Goal: Information Seeking & Learning: Learn about a topic

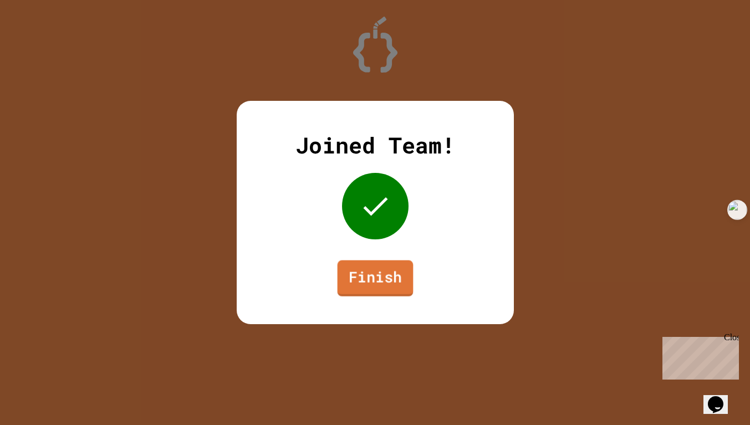
click at [392, 279] on link "Finish" at bounding box center [375, 278] width 76 height 36
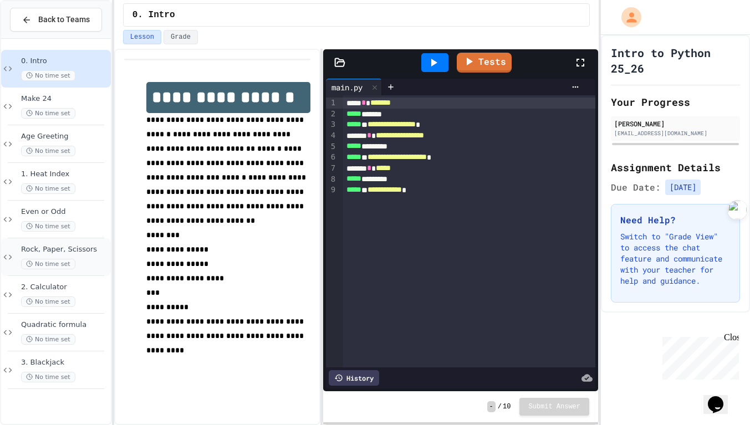
click at [50, 244] on div "Rock, Paper, Scissors No time set" at bounding box center [56, 257] width 110 height 38
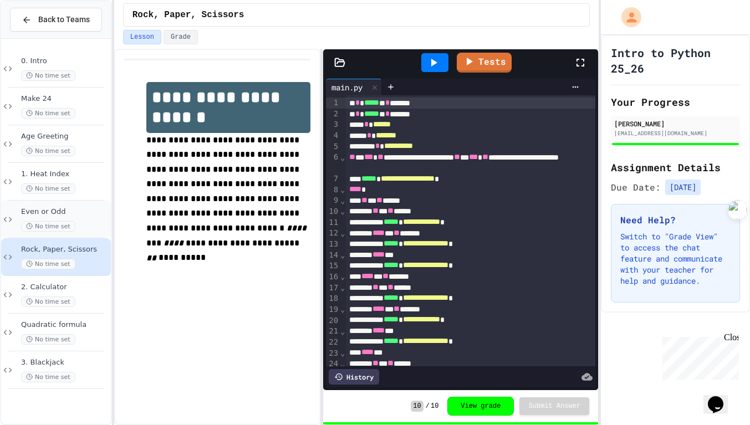
click at [102, 225] on div "No time set" at bounding box center [65, 226] width 88 height 11
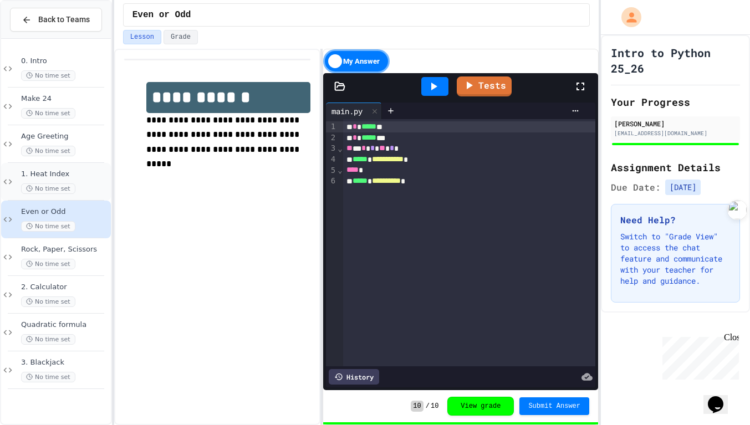
click at [84, 185] on div "No time set" at bounding box center [65, 188] width 88 height 11
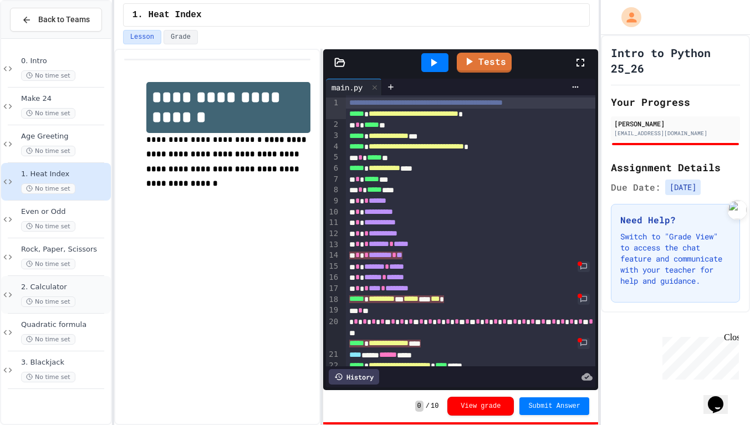
click at [83, 284] on span "2. Calculator" at bounding box center [65, 287] width 88 height 9
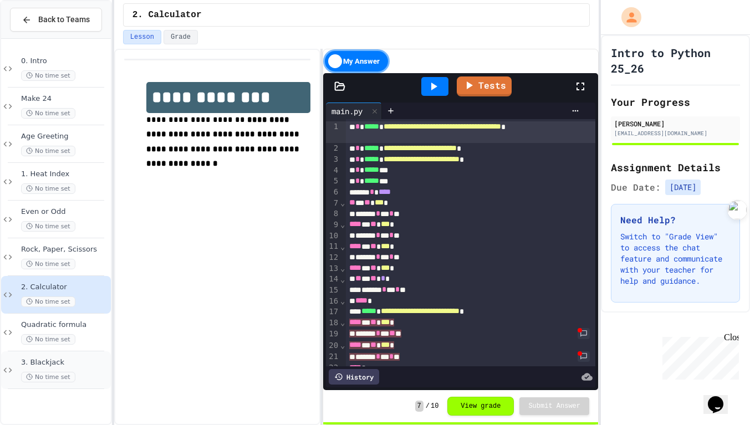
click at [65, 365] on span "3. Blackjack" at bounding box center [65, 362] width 88 height 9
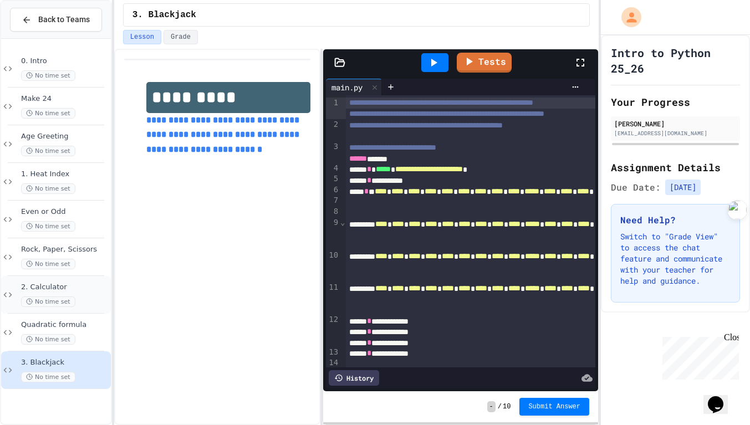
click at [65, 296] on span "No time set" at bounding box center [48, 301] width 54 height 11
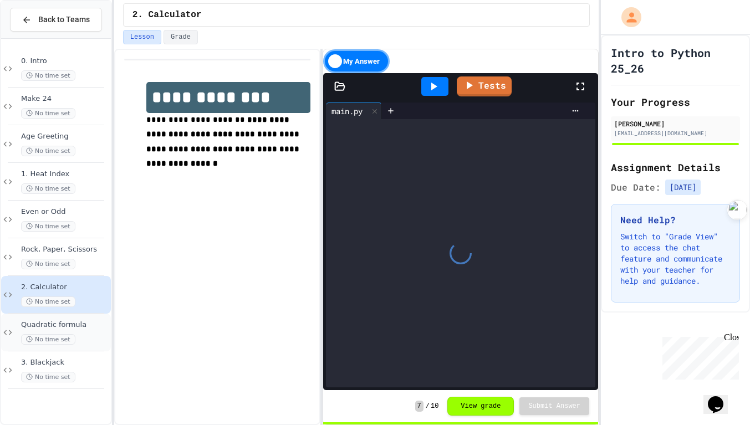
click at [60, 319] on div "Quadratic formula No time set" at bounding box center [56, 333] width 110 height 38
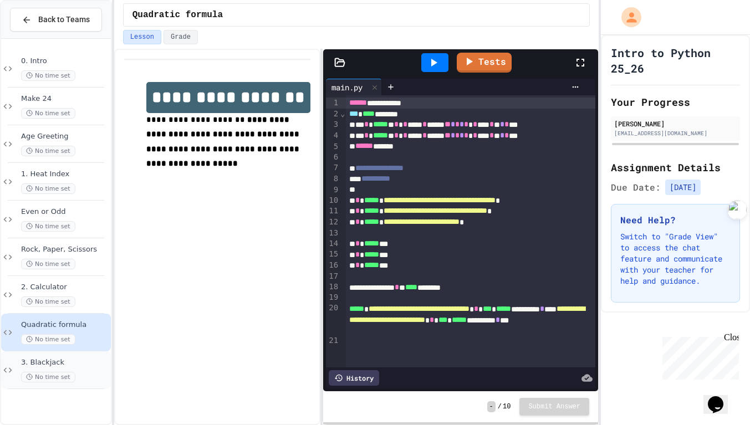
click at [52, 361] on span "3. Blackjack" at bounding box center [65, 362] width 88 height 9
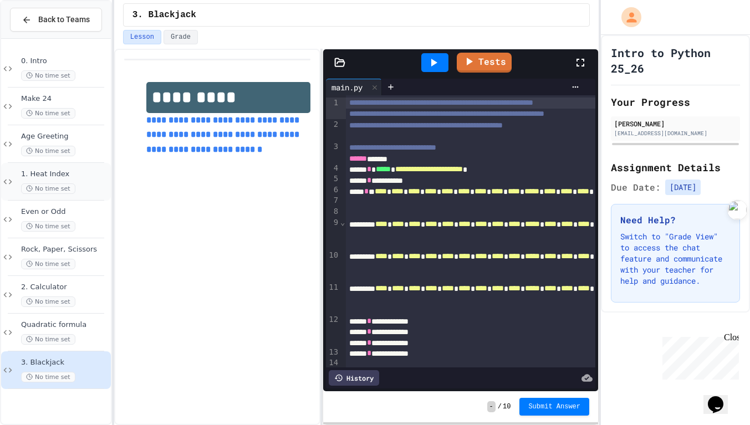
click at [63, 176] on span "1. Heat Index" at bounding box center [65, 174] width 88 height 9
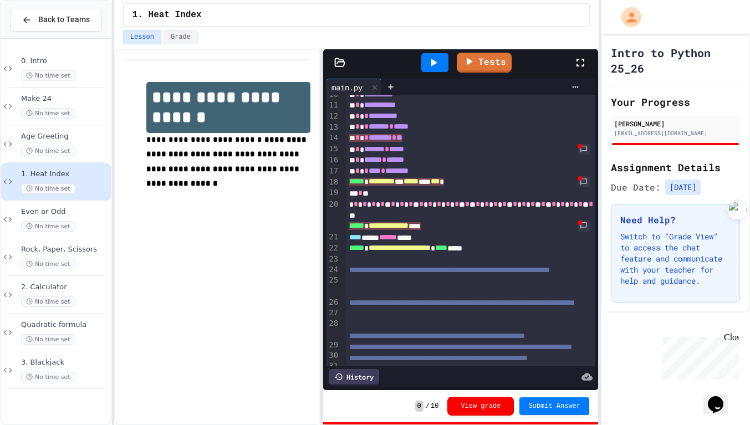
scroll to position [115, 0]
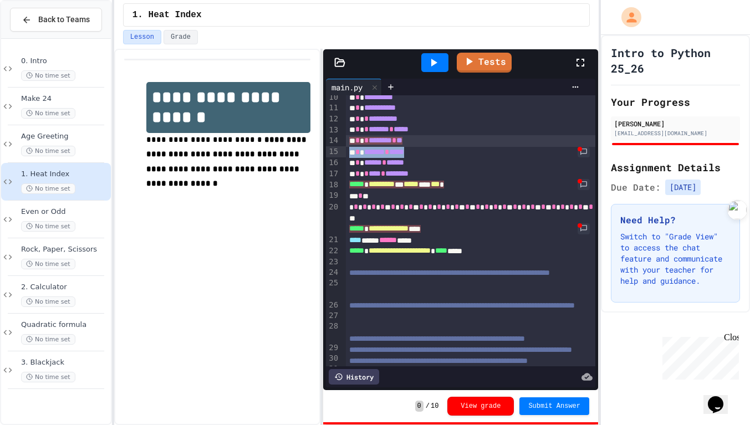
drag, startPoint x: 583, startPoint y: 165, endPoint x: 586, endPoint y: 155, distance: 9.7
click at [586, 168] on div "* * ****** * ******" at bounding box center [470, 162] width 249 height 11
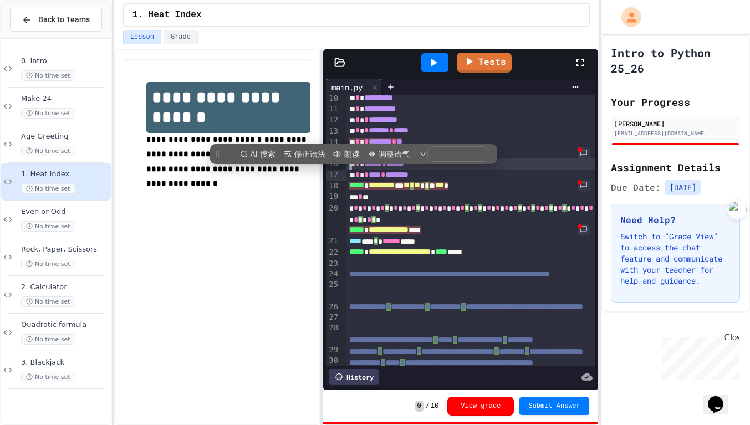
scroll to position [116, 0]
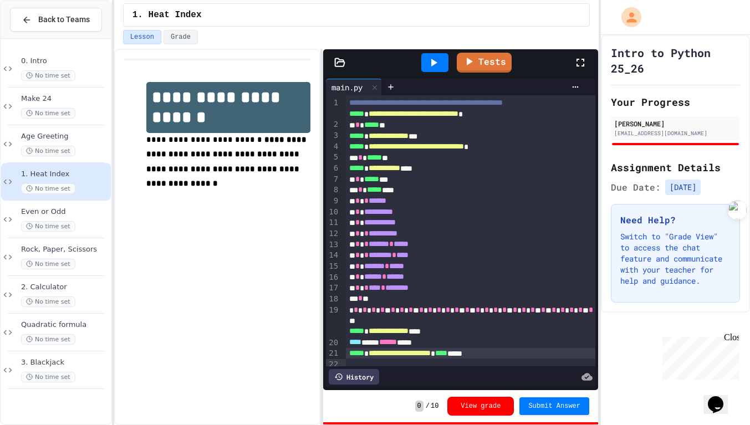
scroll to position [167, 0]
